Goal: Browse casually

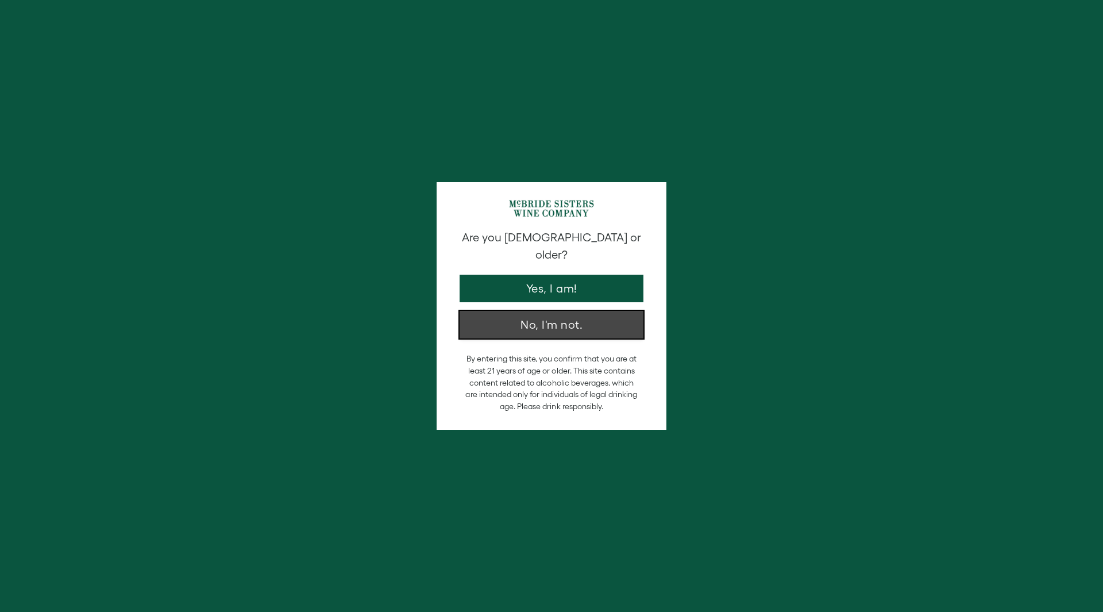
click at [526, 315] on button "No, I'm not." at bounding box center [552, 325] width 184 height 28
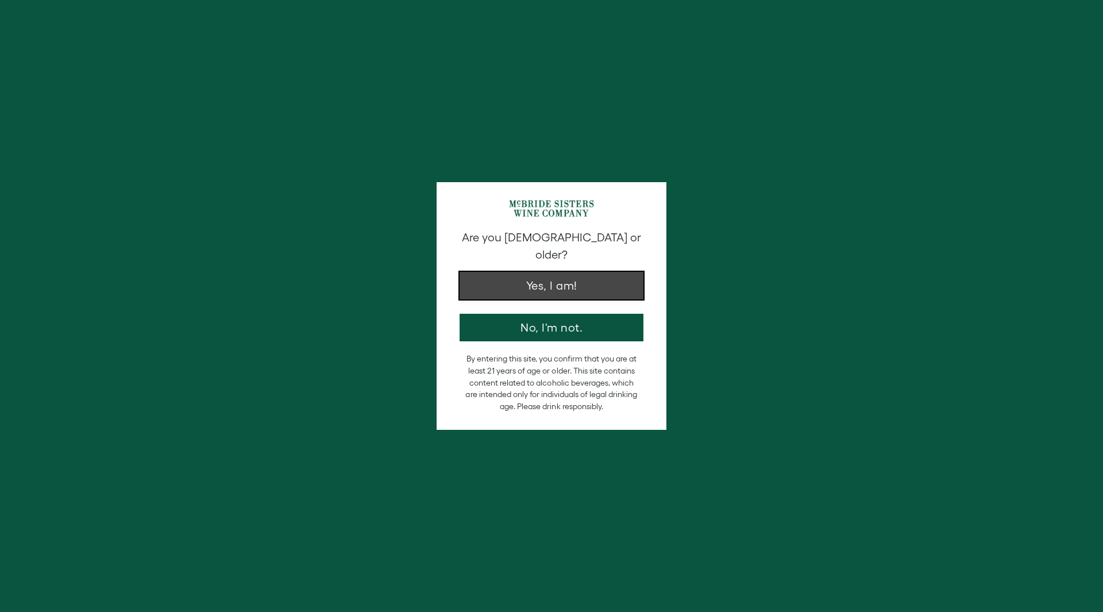
click at [537, 272] on button "Yes, I am!" at bounding box center [552, 286] width 184 height 28
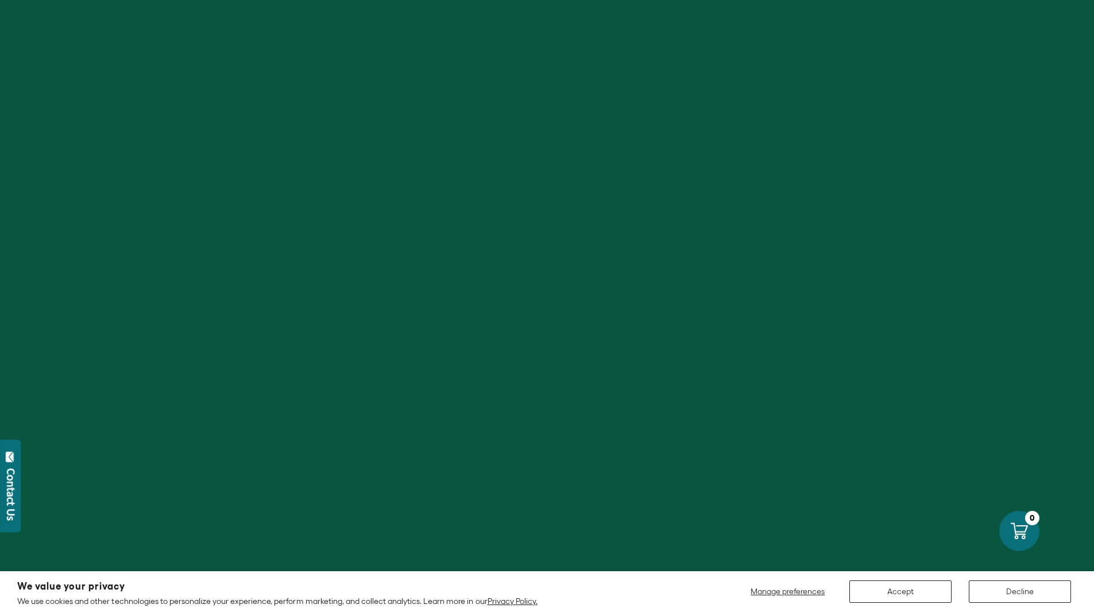
scroll to position [57, 0]
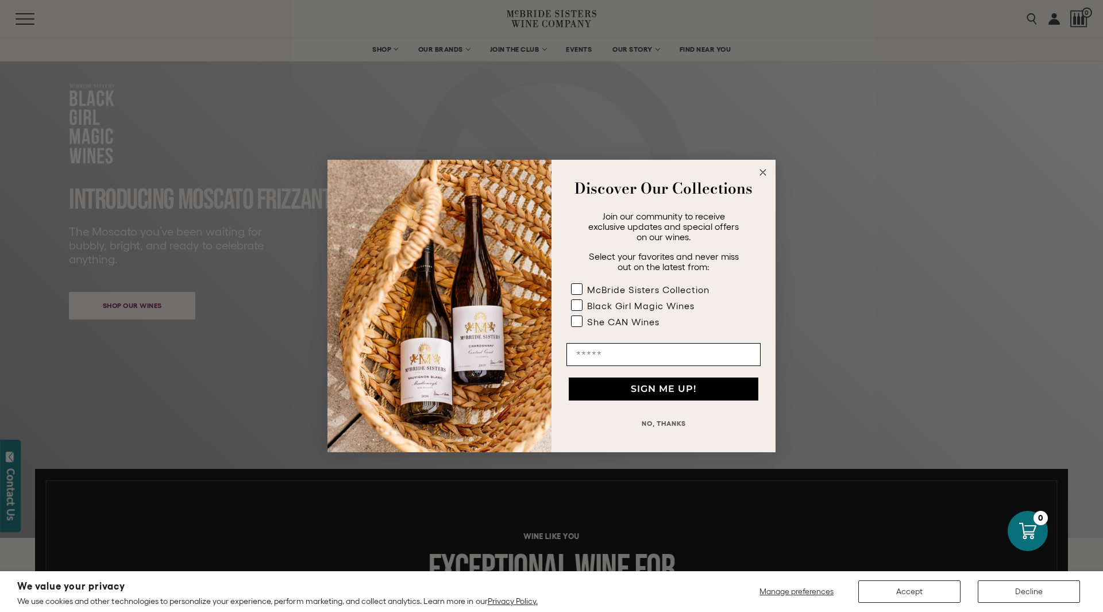
click at [666, 421] on button "NO, THANKS" at bounding box center [663, 423] width 194 height 23
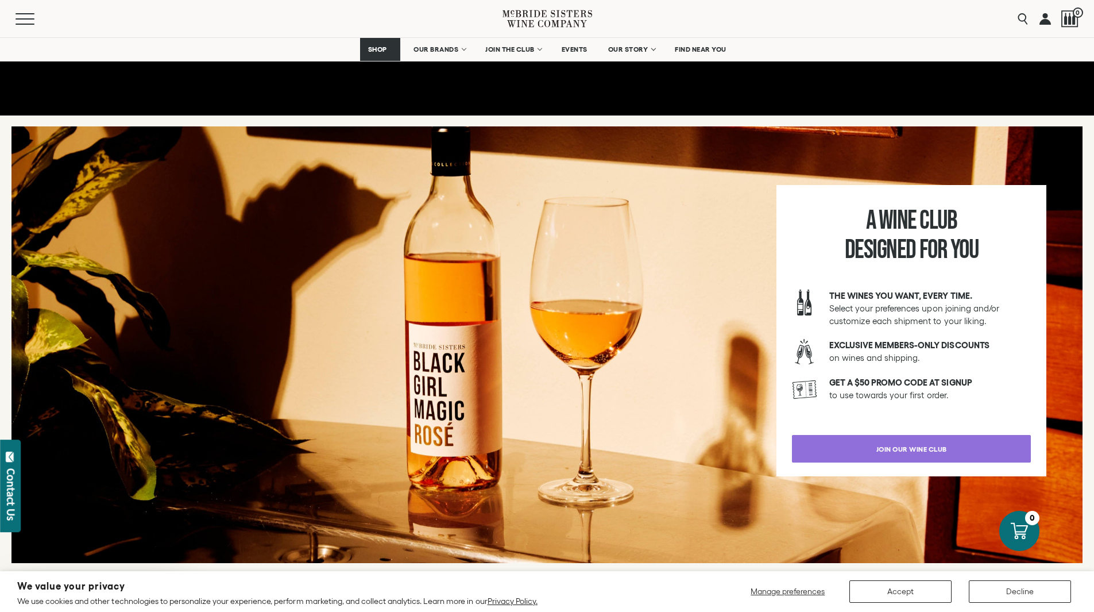
scroll to position [1838, 0]
